Goal: Obtain resource: Obtain resource

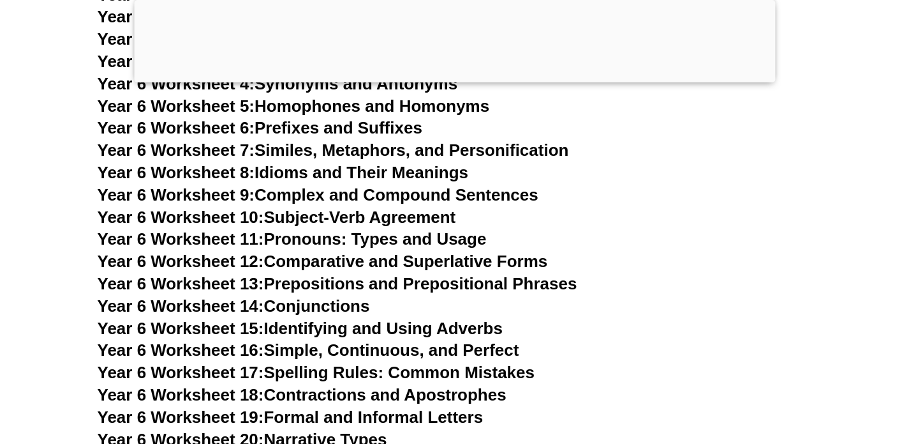
scroll to position [7473, 0]
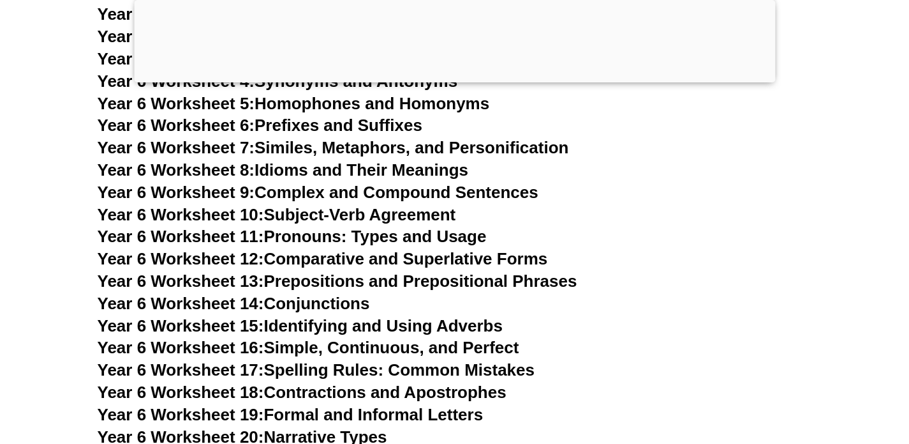
click at [289, 360] on link "Year 6 Worksheet 17: Spelling Rules: Common Mistakes" at bounding box center [316, 369] width 437 height 19
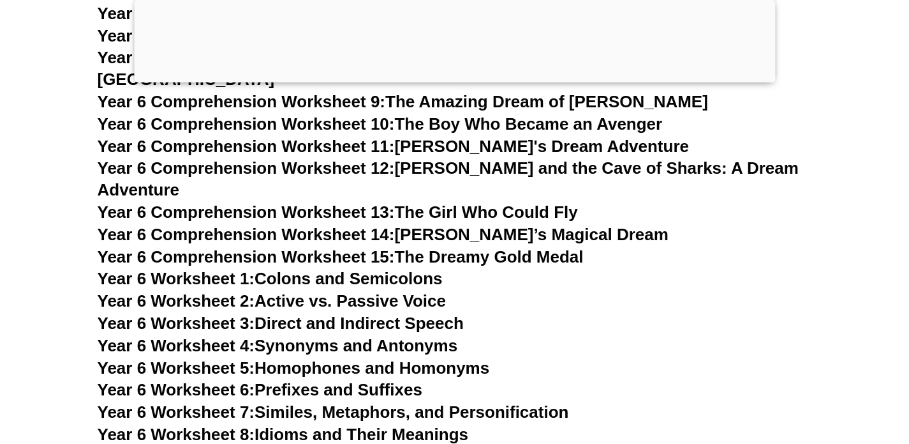
scroll to position [7208, 0]
click at [320, 269] on link "Year 6 Worksheet 1: Colons and Semicolons" at bounding box center [270, 278] width 345 height 19
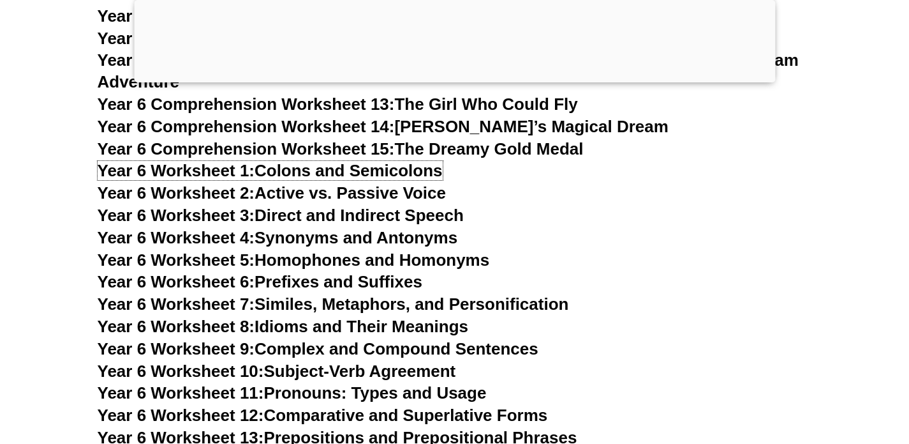
scroll to position [7318, 0]
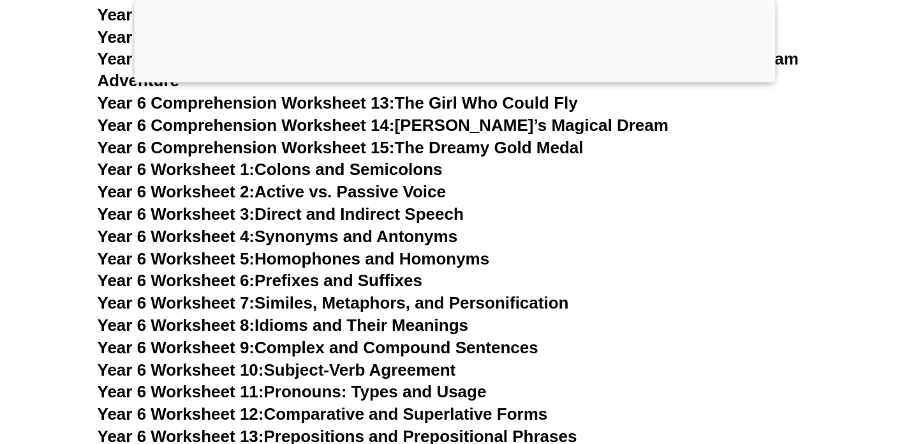
click at [296, 227] on link "Year 6 Worksheet 4: Synonyms and Antonyms" at bounding box center [278, 236] width 361 height 19
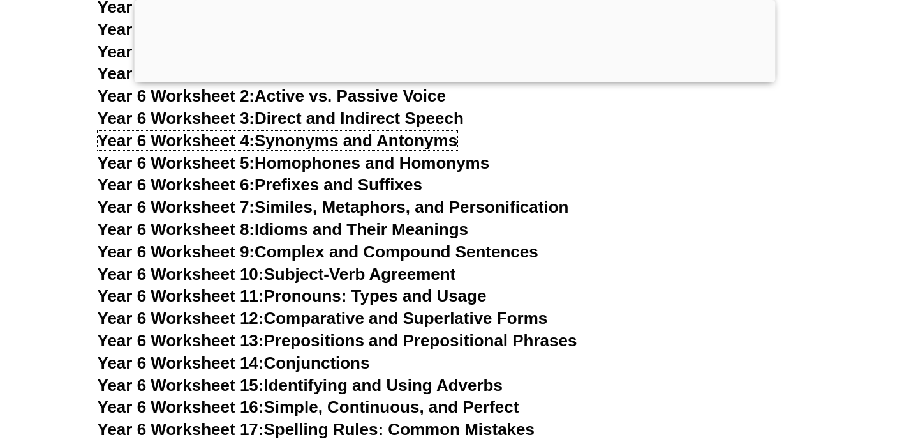
scroll to position [7414, 0]
click at [322, 285] on link "Year 6 Worksheet 11: Pronouns: Types and Usage" at bounding box center [292, 294] width 389 height 19
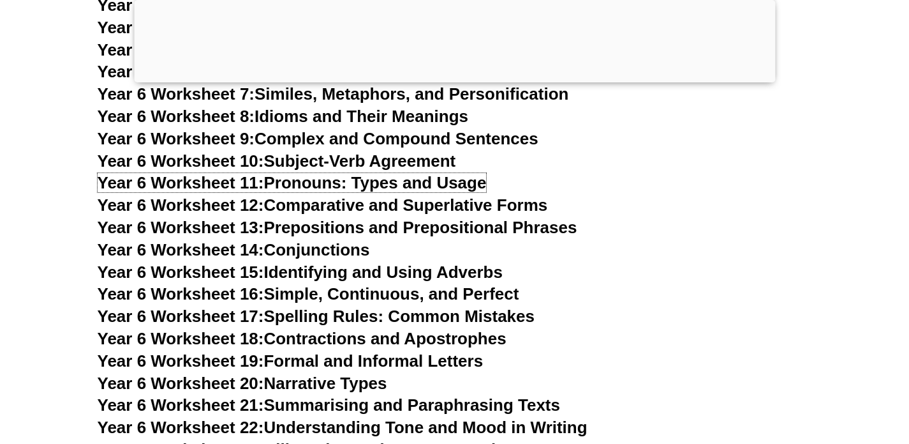
scroll to position [7527, 0]
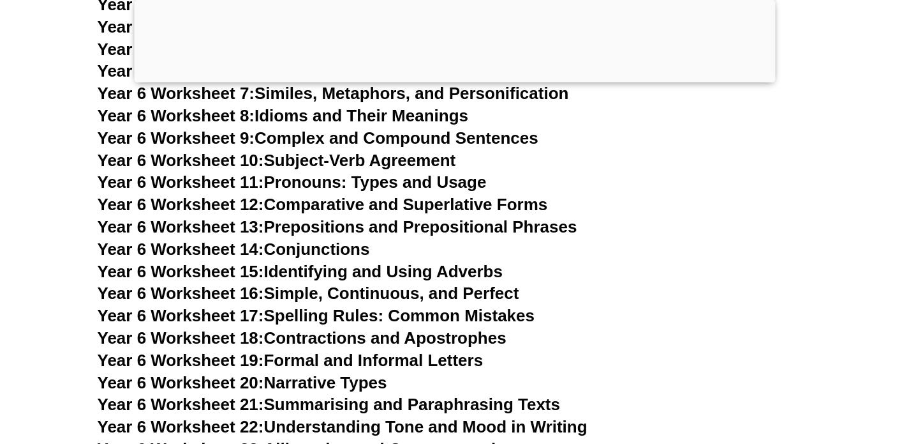
click at [318, 328] on link "Year 6 Worksheet 18: Contractions and Apostrophes" at bounding box center [302, 337] width 409 height 19
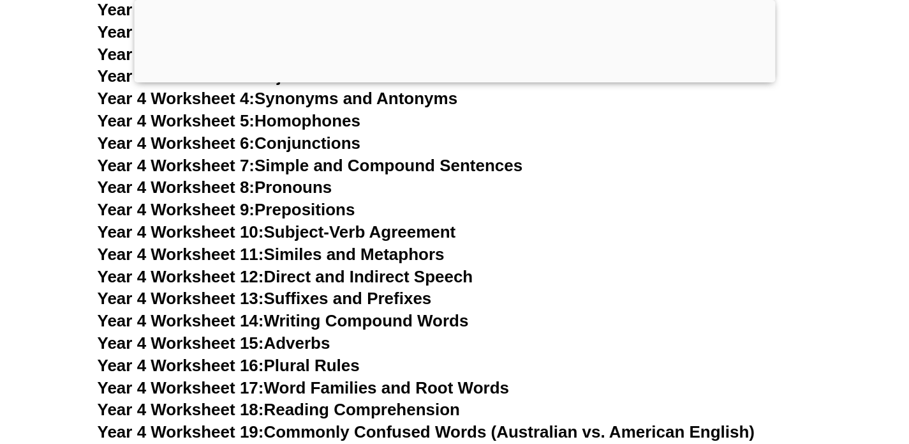
scroll to position [5669, 0]
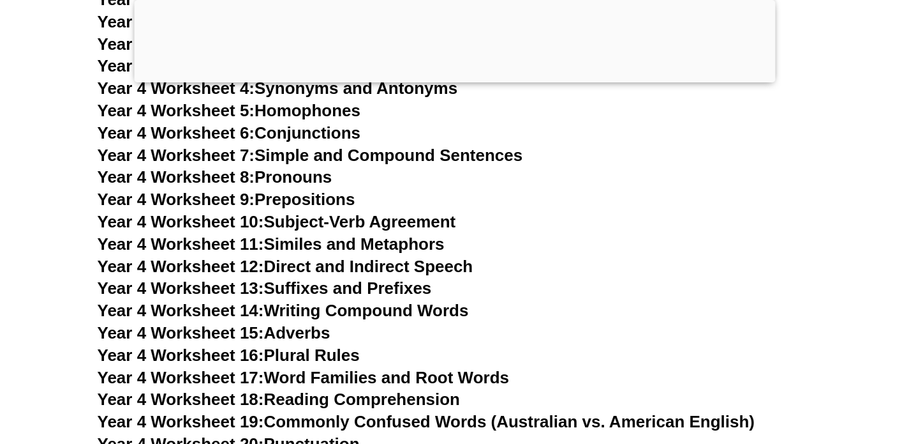
click at [324, 285] on link "Year 4 Worksheet 13: Suffixes and Prefixes" at bounding box center [265, 287] width 334 height 19
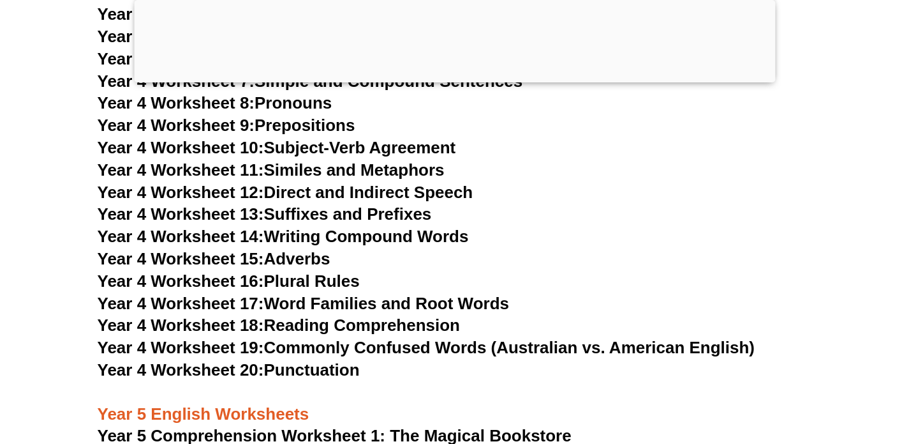
scroll to position [5639, 0]
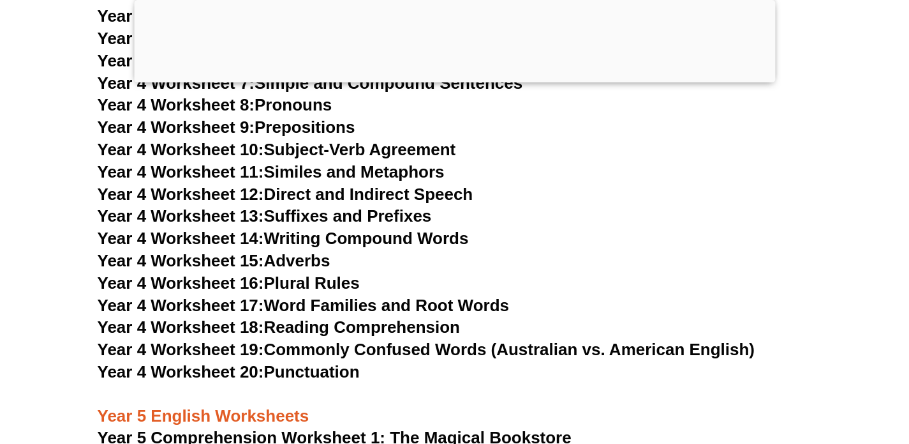
click at [325, 286] on link "Year 4 Worksheet 16: Plural Rules" at bounding box center [229, 282] width 262 height 19
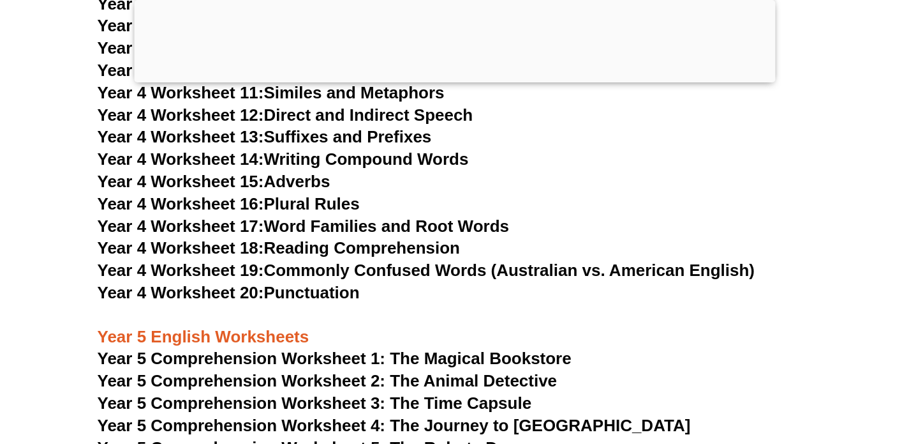
scroll to position [5735, 0]
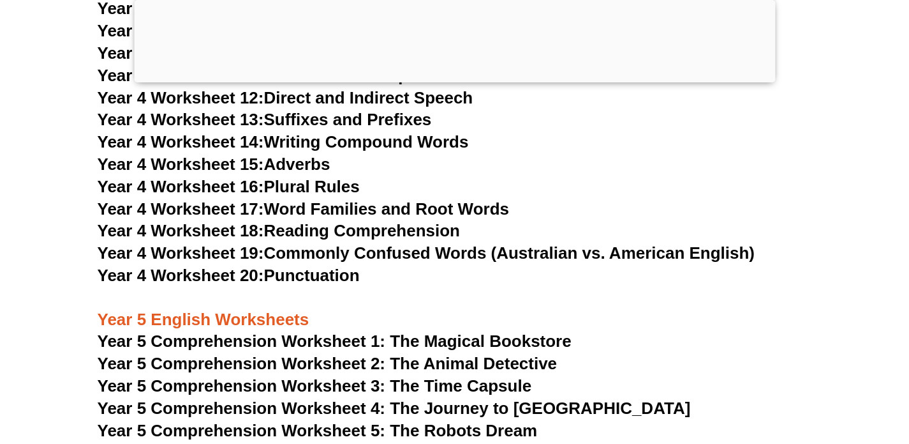
click at [321, 208] on link "Year 4 Worksheet 17: Word Families and Root Words" at bounding box center [304, 208] width 412 height 19
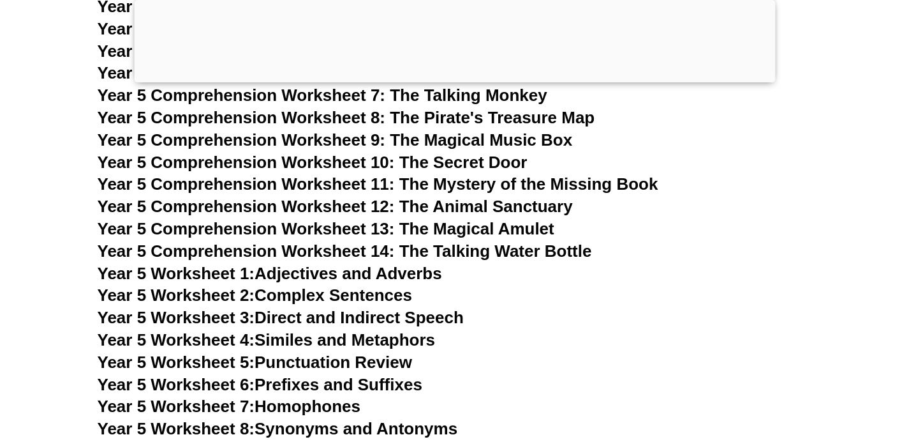
scroll to position [6123, 0]
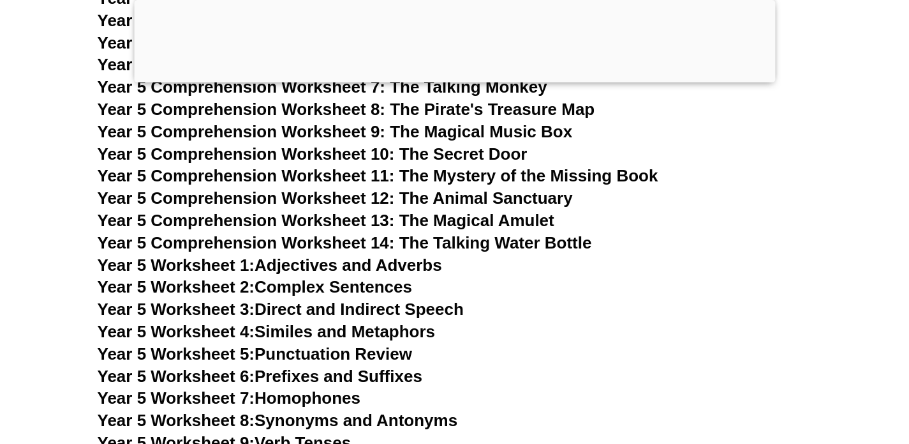
click at [348, 198] on span "Year 5 Comprehension Worksheet 12: The Animal Sanctuary" at bounding box center [335, 197] width 475 height 19
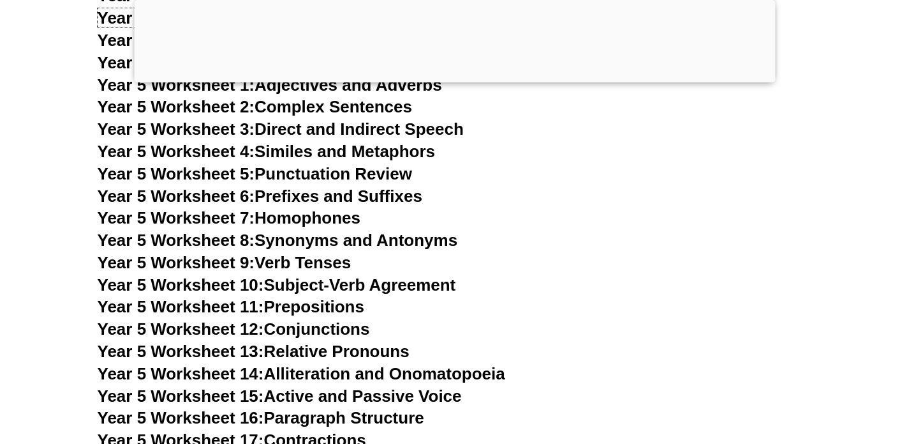
scroll to position [6304, 0]
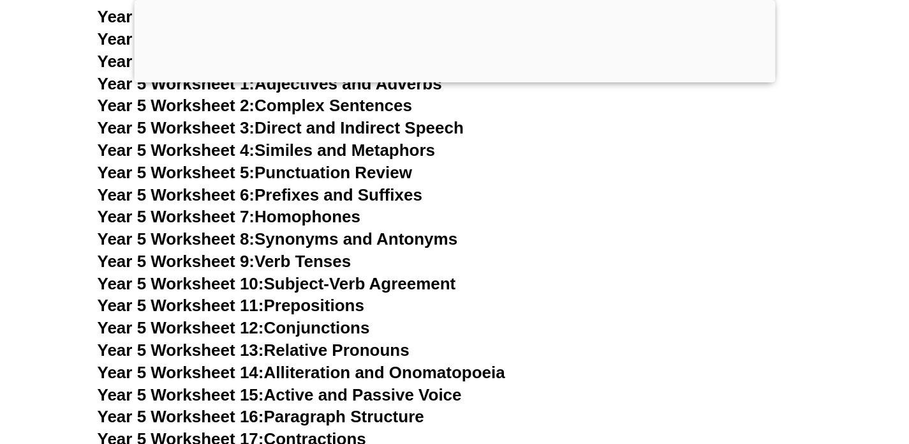
click at [281, 218] on link "Year 5 Worksheet 7: Homophones" at bounding box center [230, 216] width 264 height 19
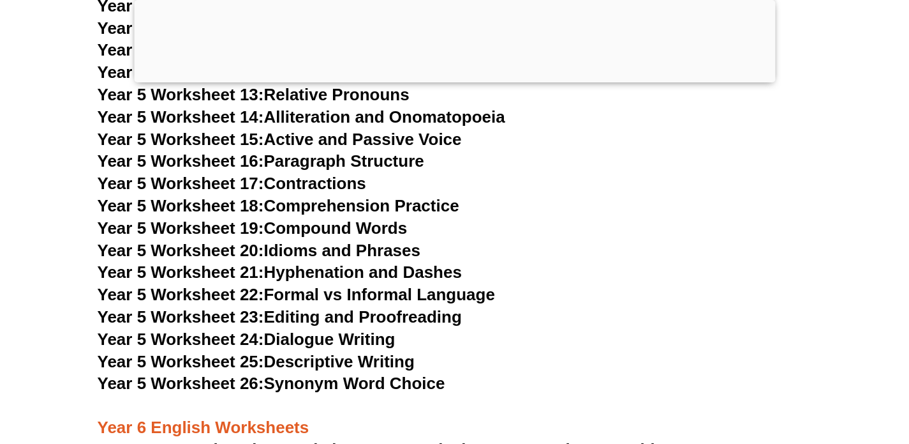
scroll to position [6561, 0]
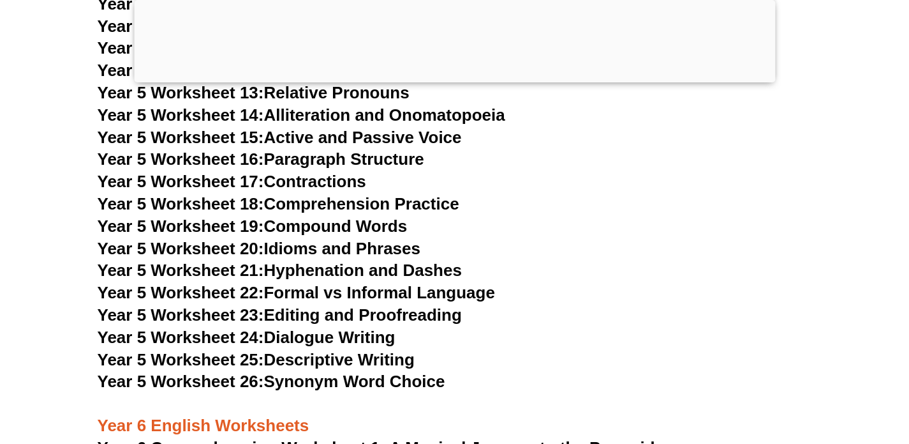
click at [299, 225] on link "Year 5 Worksheet 19: Compound Words" at bounding box center [253, 225] width 310 height 19
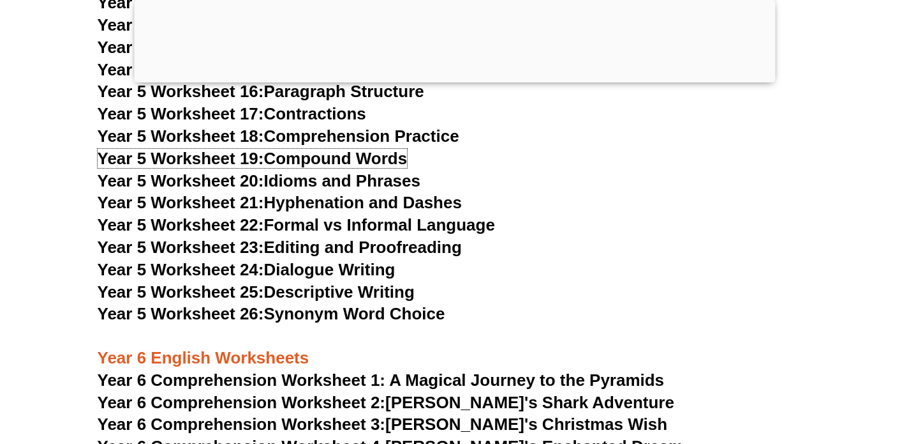
scroll to position [6630, 0]
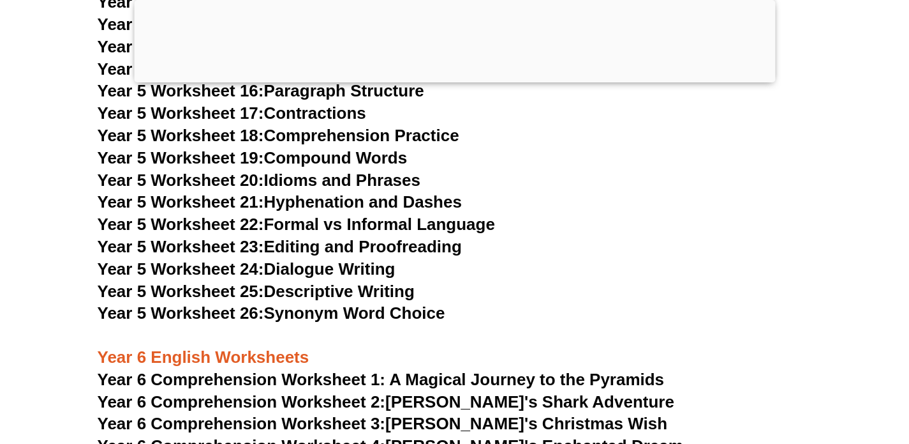
click at [310, 310] on link "Year 5 Worksheet 26: Synonym Word Choice" at bounding box center [272, 312] width 348 height 19
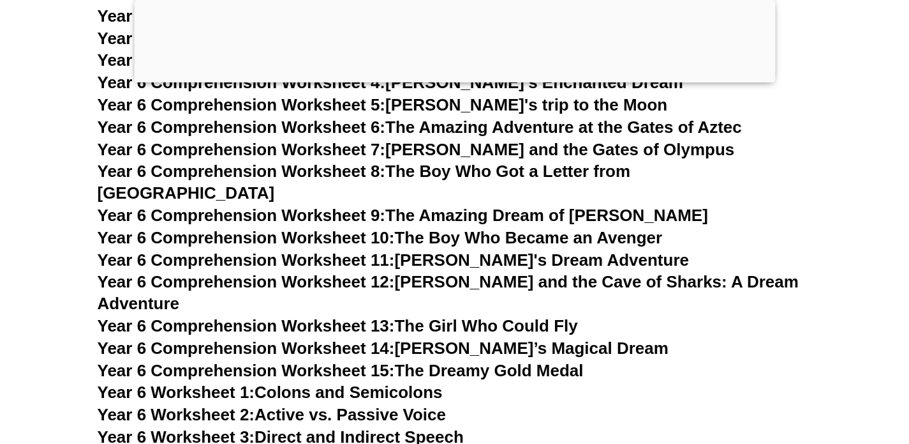
scroll to position [7093, 0]
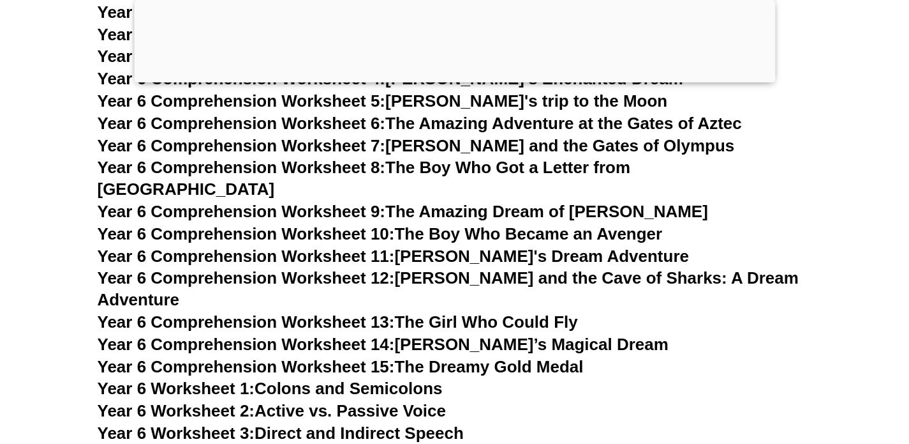
click at [320, 246] on span "Year 6 Comprehension Worksheet 11:" at bounding box center [246, 255] width 297 height 19
click at [366, 312] on span "Year 6 Comprehension Worksheet 13:" at bounding box center [246, 321] width 297 height 19
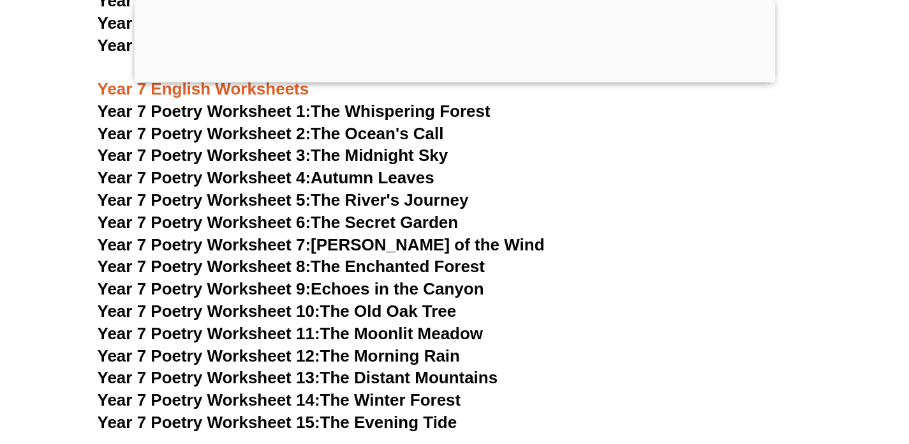
scroll to position [7919, 0]
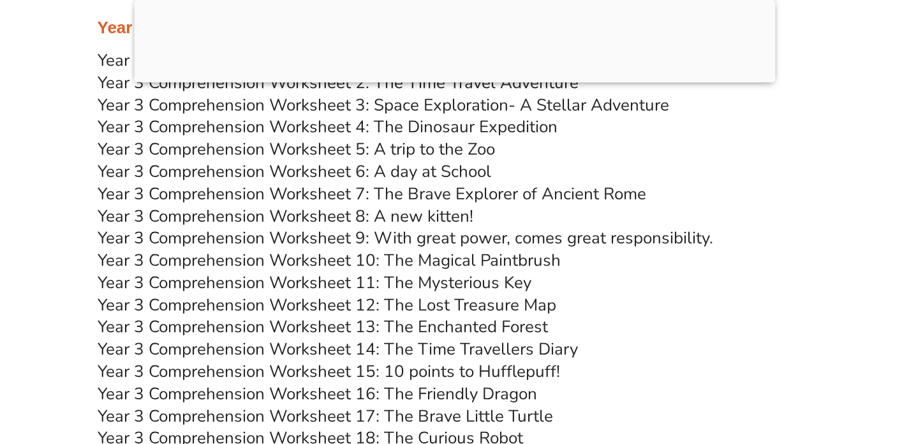
scroll to position [4166, 0]
